Goal: Navigation & Orientation: Find specific page/section

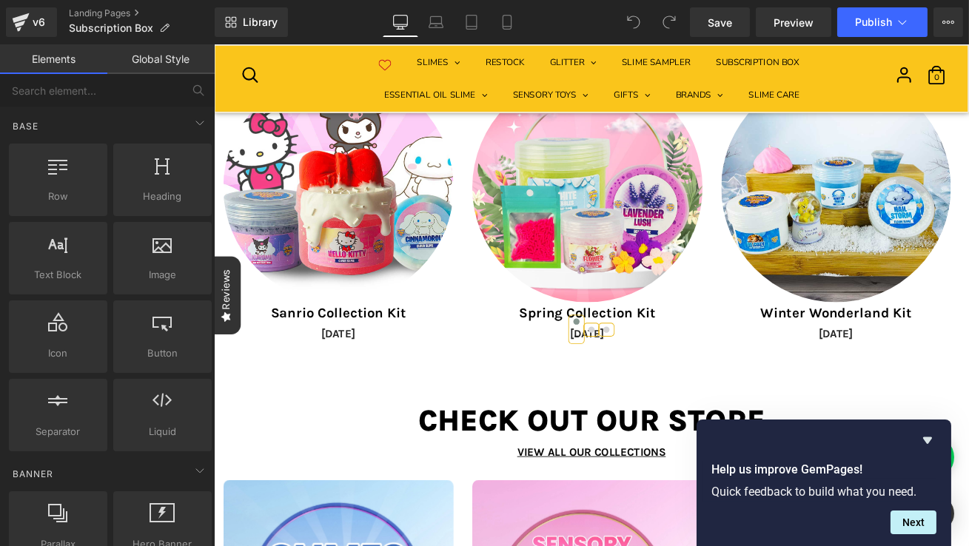
scroll to position [3251, 0]
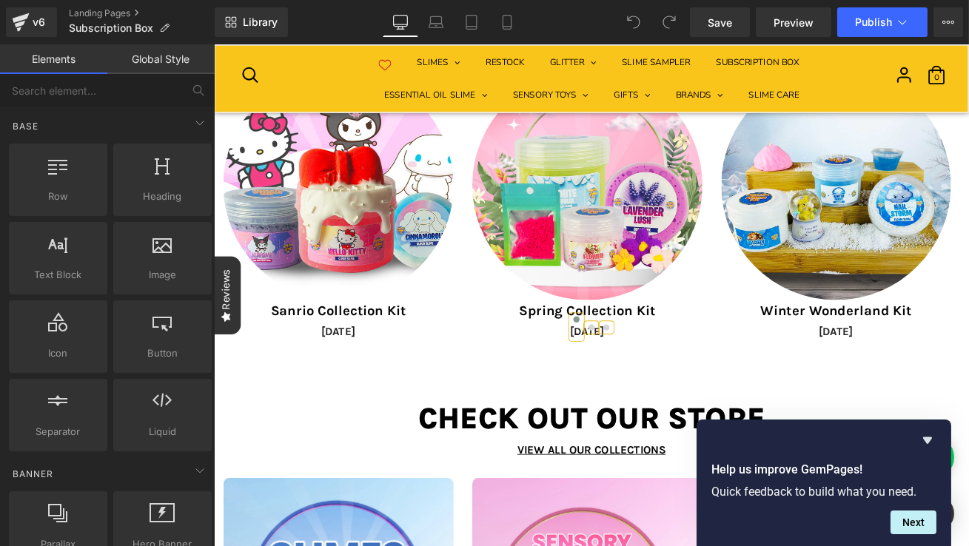
click at [531, 330] on link at bounding box center [655, 211] width 273 height 273
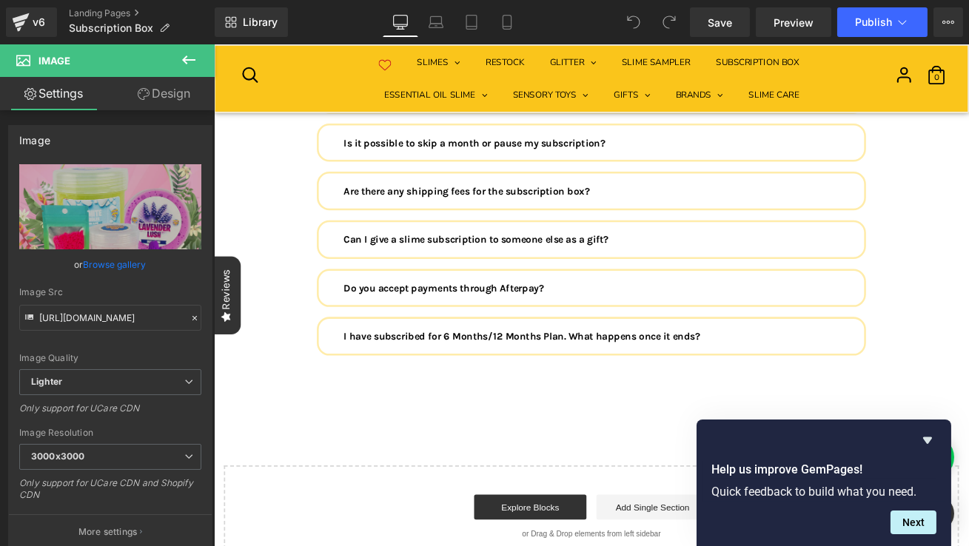
scroll to position [4472, 0]
